Goal: Task Accomplishment & Management: Use online tool/utility

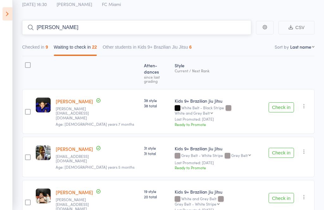
type input "[PERSON_NAME]"
click at [6, 19] on icon at bounding box center [8, 13] width 10 height 13
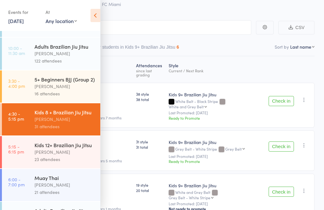
scroll to position [38, 0]
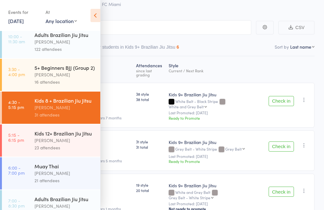
click at [83, 137] on div "Kids 12+ Brazilian Jiu Jitsu" at bounding box center [64, 133] width 60 height 7
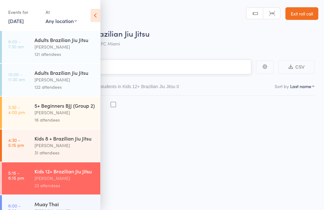
scroll to position [4, 0]
click at [90, 13] on icon at bounding box center [95, 15] width 10 height 13
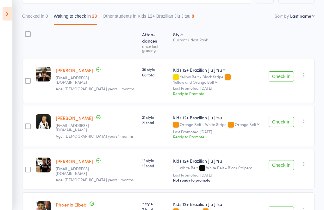
scroll to position [73, 0]
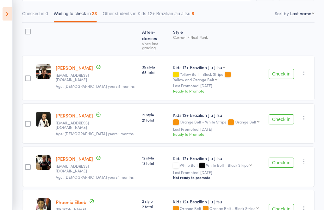
click at [281, 114] on button "Check in" at bounding box center [280, 119] width 25 height 10
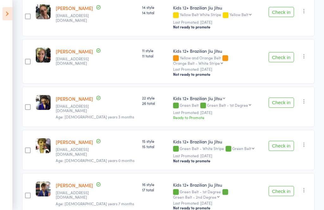
click at [279, 141] on button "Check in" at bounding box center [280, 146] width 25 height 10
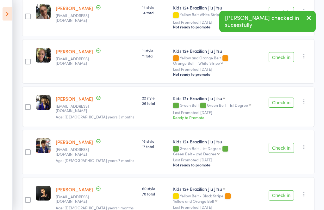
click at [283, 143] on button "Check in" at bounding box center [280, 148] width 25 height 10
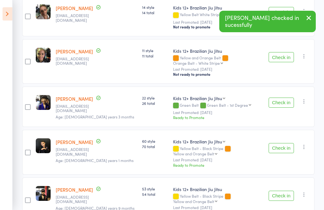
click at [283, 191] on button "Check in" at bounding box center [280, 196] width 25 height 10
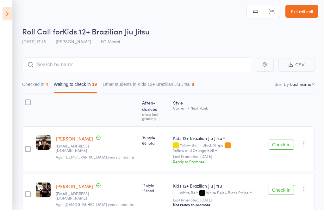
scroll to position [0, 0]
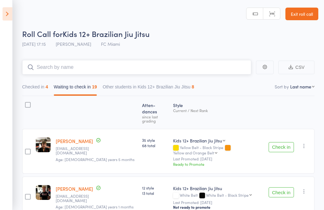
click at [45, 63] on input "search" at bounding box center [136, 67] width 229 height 15
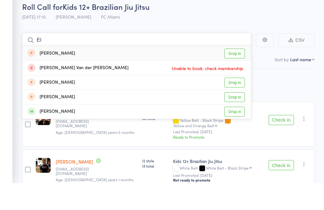
type input "E"
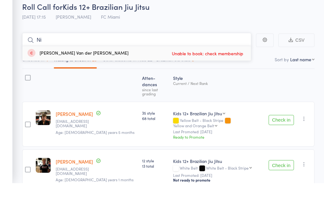
type input "N"
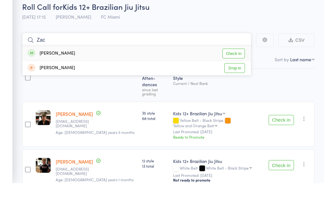
type input "Zac"
click at [238, 76] on link "Check in" at bounding box center [233, 81] width 22 height 10
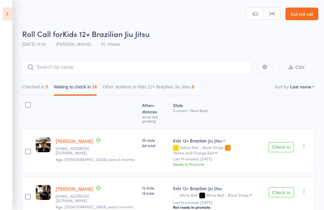
click at [11, 9] on icon at bounding box center [8, 13] width 10 height 13
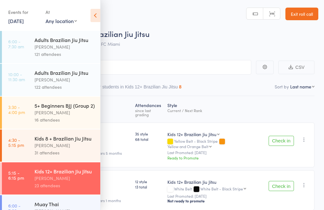
scroll to position [16, 0]
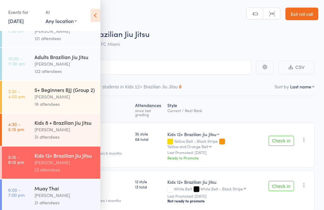
click at [63, 192] on div "Muay Thai" at bounding box center [64, 188] width 60 height 7
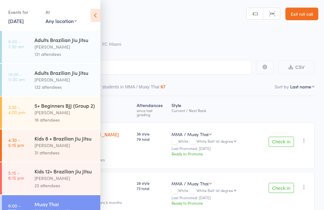
click at [96, 15] on icon at bounding box center [95, 15] width 10 height 13
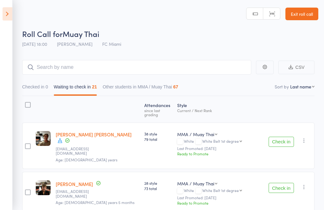
click at [83, 189] on small "[EMAIL_ADDRESS][DOMAIN_NAME]" at bounding box center [76, 193] width 41 height 9
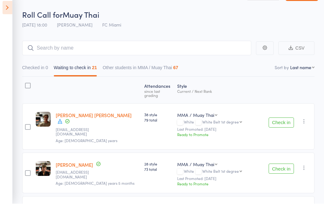
scroll to position [20, 0]
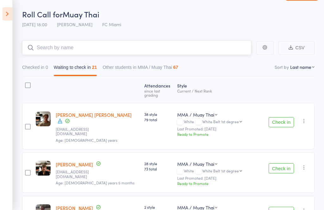
click at [160, 51] on input "search" at bounding box center [136, 47] width 229 height 15
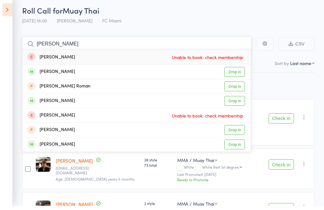
type input "[PERSON_NAME]"
click at [238, 73] on link "Drop in" at bounding box center [234, 76] width 21 height 10
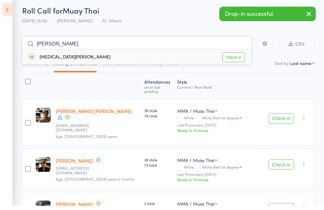
type input "[PERSON_NAME]"
click at [235, 58] on link "Check in" at bounding box center [233, 62] width 22 height 10
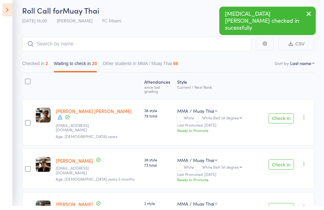
scroll to position [24, 0]
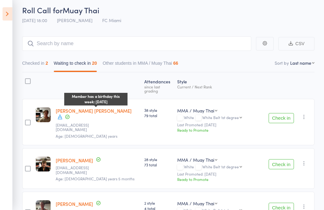
click at [94, 107] on div at bounding box center [95, 107] width 3 height 2
click at [92, 105] on div "Member has a birthday this week: [DATE]" at bounding box center [95, 99] width 63 height 13
click at [89, 106] on div "Member has a birthday this week: [DATE]" at bounding box center [95, 99] width 63 height 13
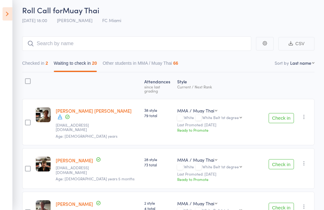
scroll to position [34, 0]
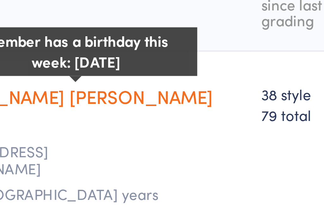
click at [64, 82] on div "Member has a birthday this week: [DATE]" at bounding box center [95, 90] width 63 height 16
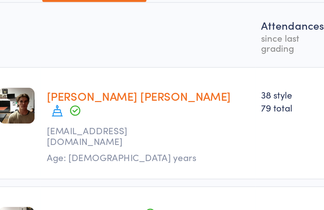
click at [57, 104] on icon at bounding box center [60, 107] width 6 height 6
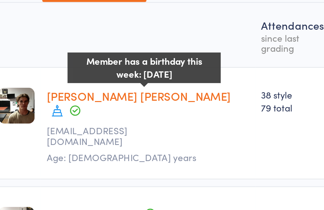
click at [94, 96] on div at bounding box center [95, 97] width 3 height 2
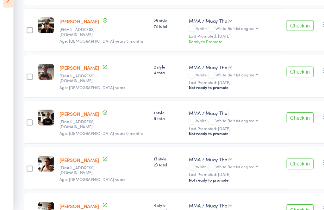
scroll to position [157, 0]
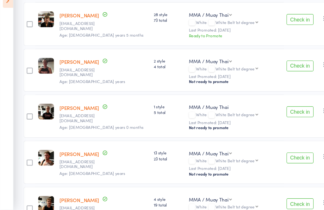
click at [283, 70] on button "Check in" at bounding box center [280, 75] width 25 height 10
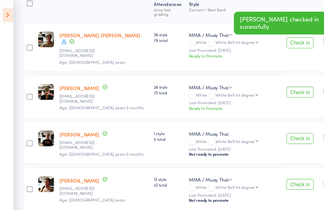
scroll to position [102, 0]
click at [280, 82] on button "Check in" at bounding box center [280, 87] width 25 height 10
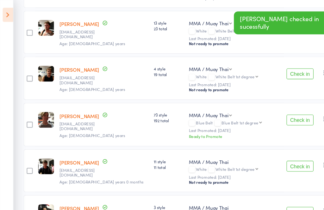
scroll to position [205, 0]
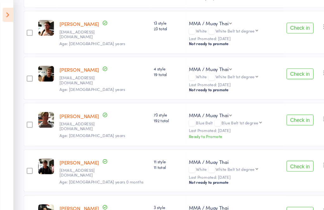
click at [288, 151] on button "Check in" at bounding box center [280, 156] width 25 height 10
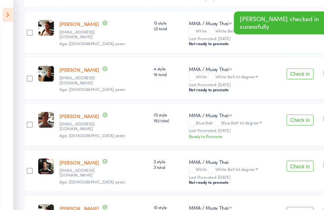
click at [284, 151] on button "Check in" at bounding box center [280, 156] width 25 height 10
click at [284, 194] on button "Check in" at bounding box center [280, 199] width 25 height 10
click at [280, 196] on button "Check in" at bounding box center [280, 201] width 25 height 10
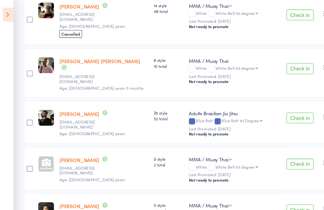
scroll to position [394, 0]
click at [285, 150] on button "Check in" at bounding box center [280, 155] width 25 height 10
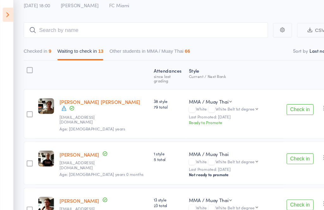
scroll to position [0, 0]
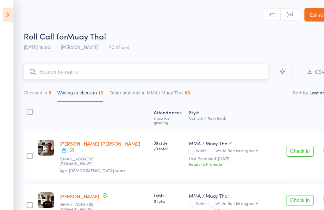
click at [209, 73] on input "search" at bounding box center [136, 67] width 229 height 15
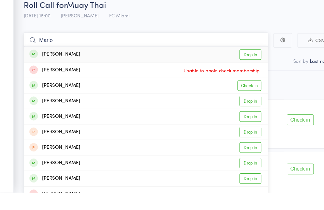
type input "Marlo"
click at [239, 76] on link "Drop in" at bounding box center [234, 81] width 21 height 10
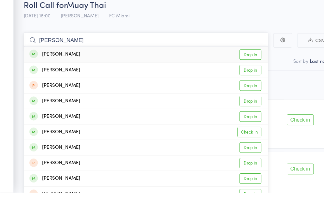
type input "[PERSON_NAME]"
click at [239, 76] on link "Drop in" at bounding box center [234, 81] width 21 height 10
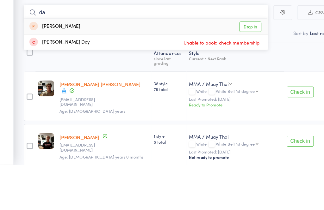
type input "d"
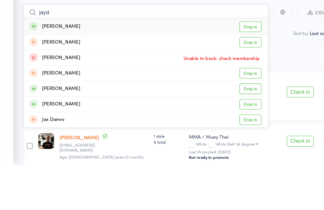
type input "jayd"
click at [236, 76] on link "Drop in" at bounding box center [234, 81] width 21 height 10
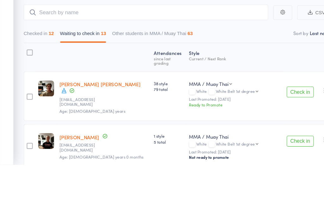
scroll to position [56, 0]
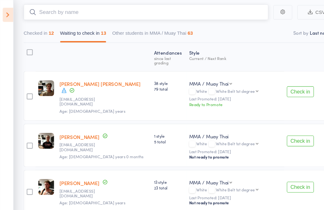
click at [136, 12] on input "search" at bounding box center [136, 11] width 229 height 15
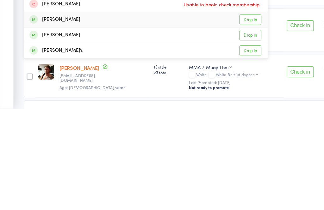
type input "Ben"
click at [235, 122] on link "Drop in" at bounding box center [234, 127] width 21 height 10
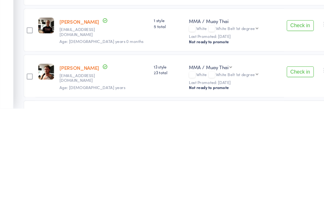
scroll to position [20, 0]
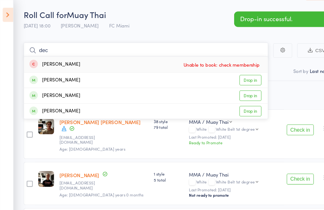
type input "dec"
click at [241, 87] on link "Drop in" at bounding box center [234, 90] width 21 height 10
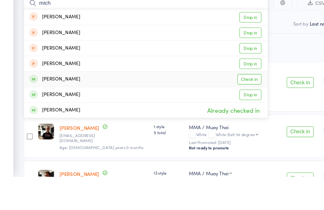
type input "mich"
click at [236, 114] on link "Check in" at bounding box center [233, 119] width 22 height 10
